Goal: Transaction & Acquisition: Purchase product/service

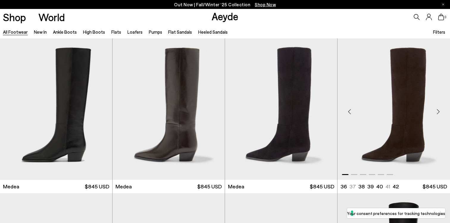
click at [423, 82] on img "1 / 6" at bounding box center [394, 108] width 113 height 141
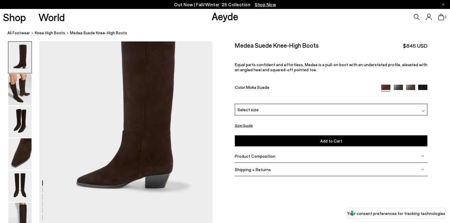
scroll to position [59, 0]
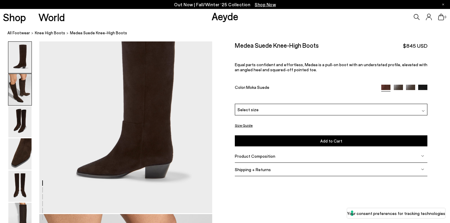
click at [24, 98] on img at bounding box center [19, 89] width 23 height 31
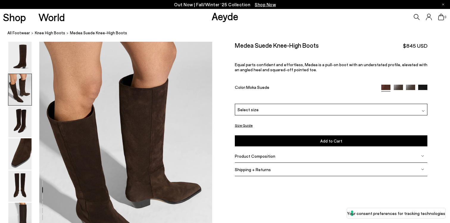
scroll to position [232, 0]
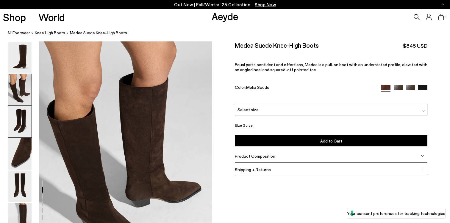
click at [25, 131] on img at bounding box center [19, 121] width 23 height 31
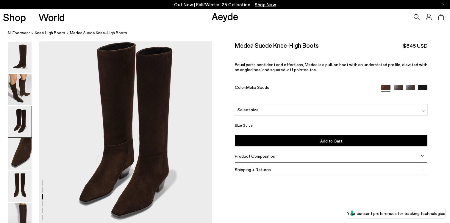
scroll to position [488, 0]
